Goal: Check status

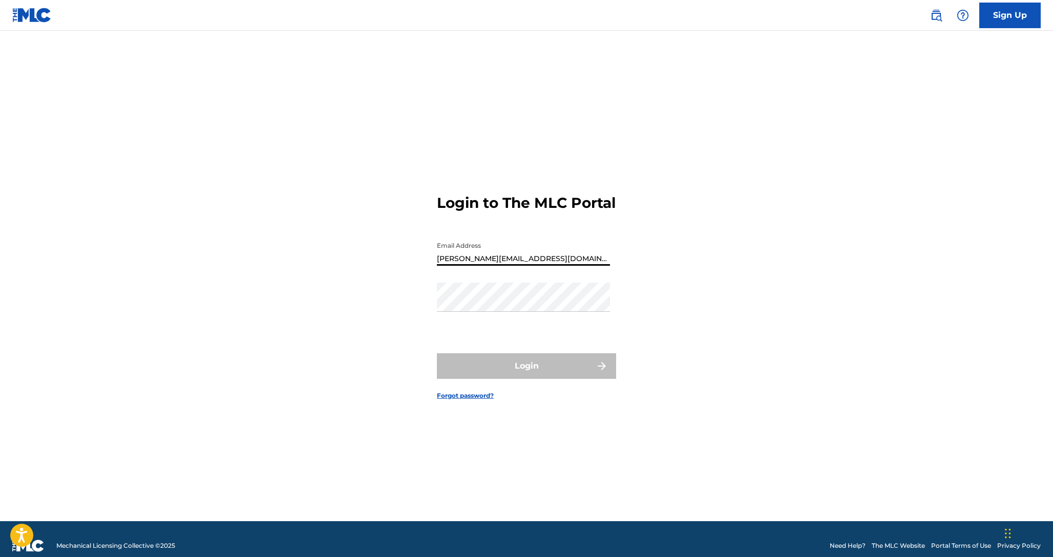
type input "[PERSON_NAME][EMAIL_ADDRESS][DOMAIN_NAME]"
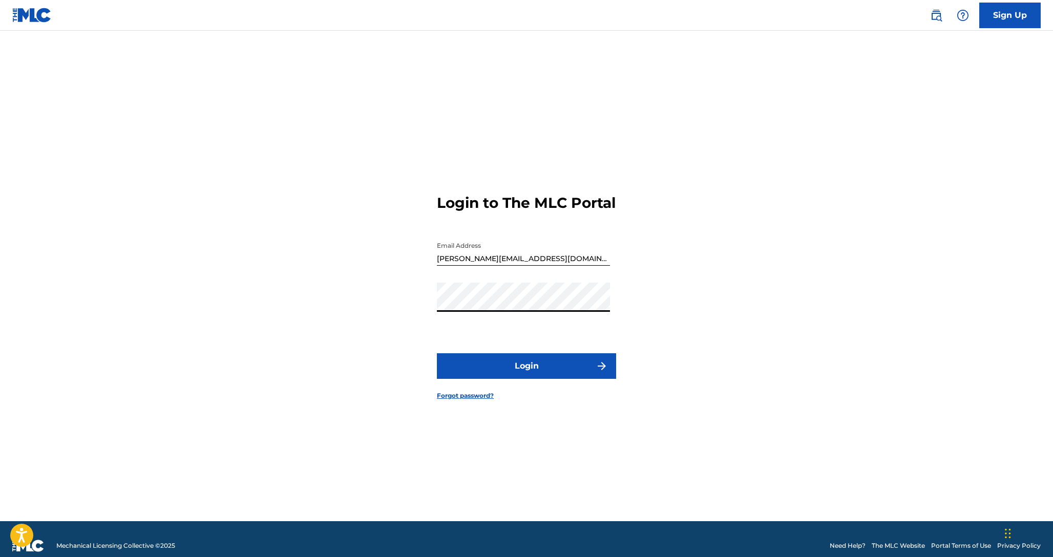
click at [526, 373] on button "Login" at bounding box center [526, 366] width 179 height 26
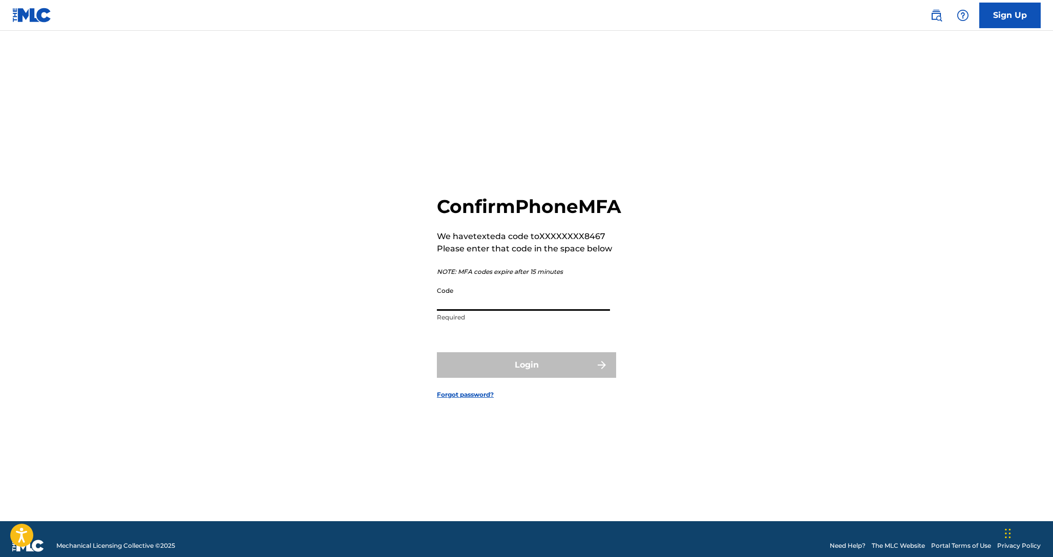
click at [459, 309] on input "Code" at bounding box center [523, 296] width 173 height 29
type input "497675"
click at [554, 376] on button "Login" at bounding box center [526, 365] width 179 height 26
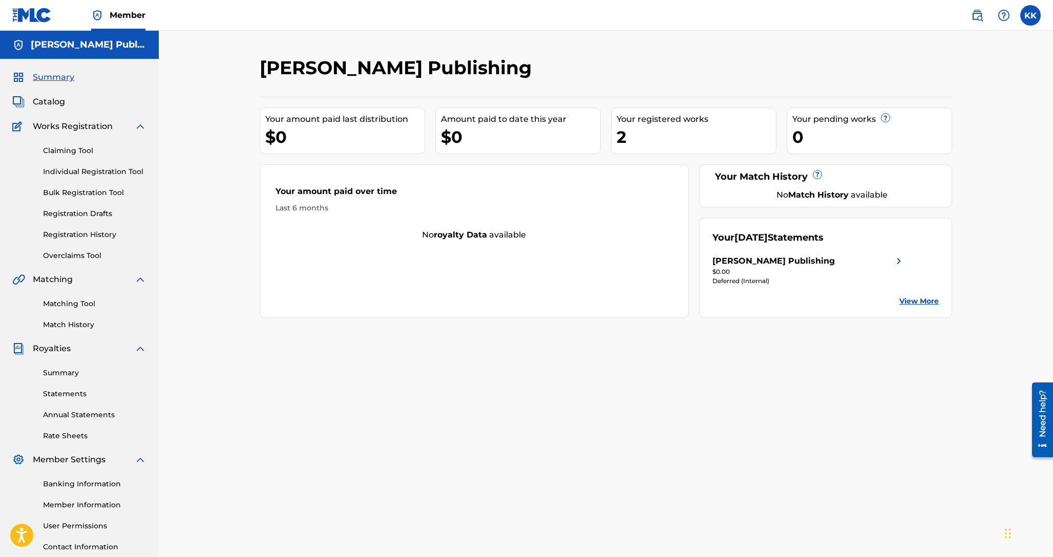
click at [778, 265] on div "[PERSON_NAME] Publishing" at bounding box center [774, 261] width 122 height 12
